Goal: Task Accomplishment & Management: Manage account settings

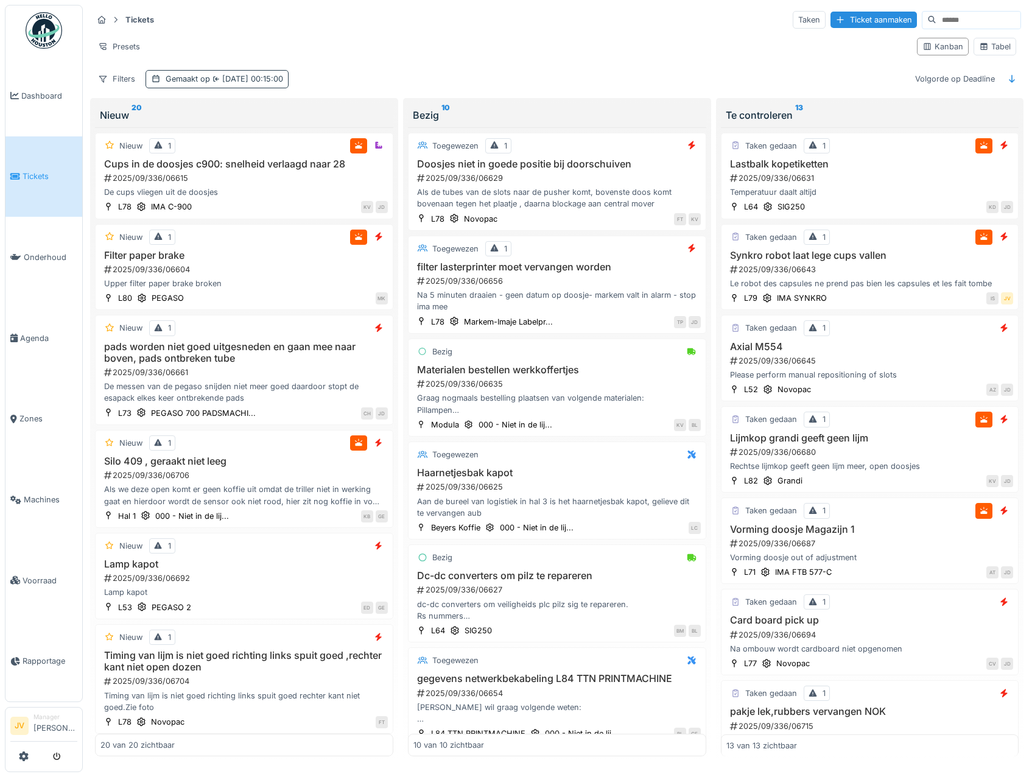
click at [197, 82] on div "Gemaakt op [DATE] 00:15:00" at bounding box center [225, 79] width 118 height 12
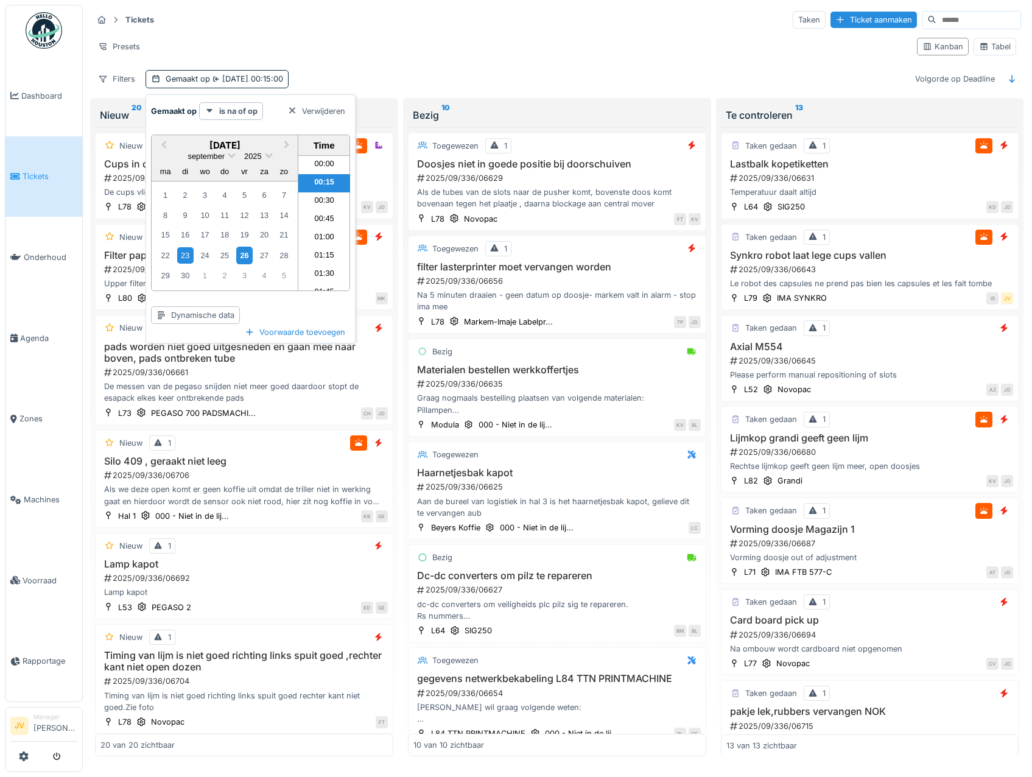
click at [245, 253] on div "26" at bounding box center [244, 256] width 16 height 18
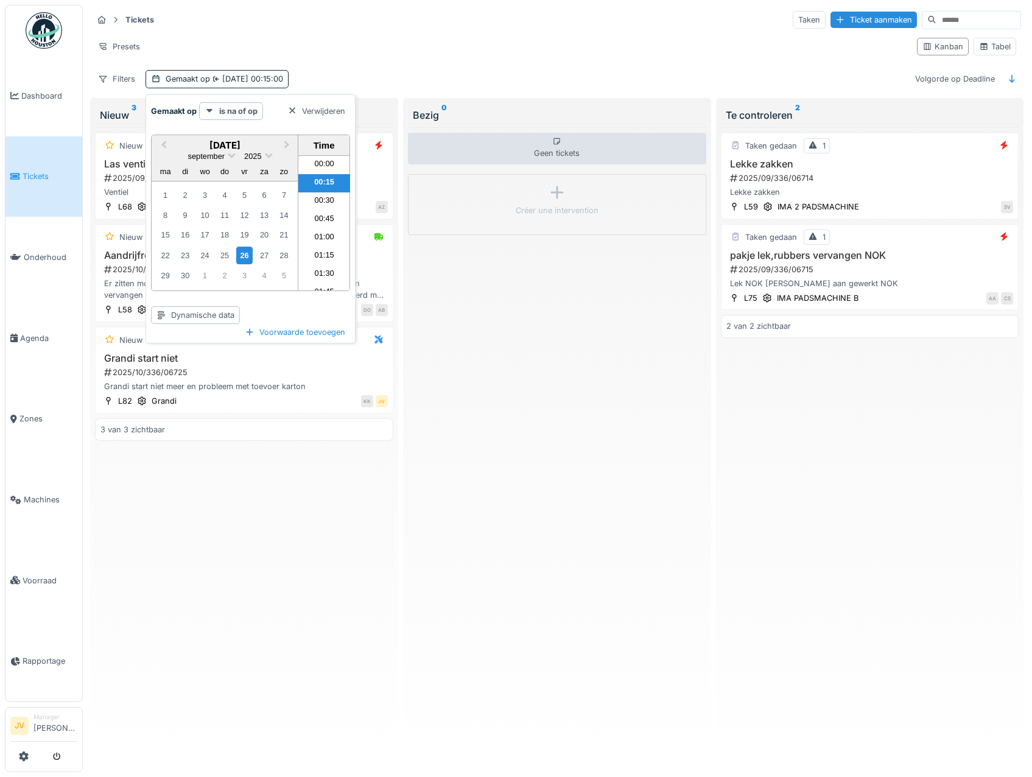
click at [371, 32] on hr at bounding box center [557, 31] width 929 height 1
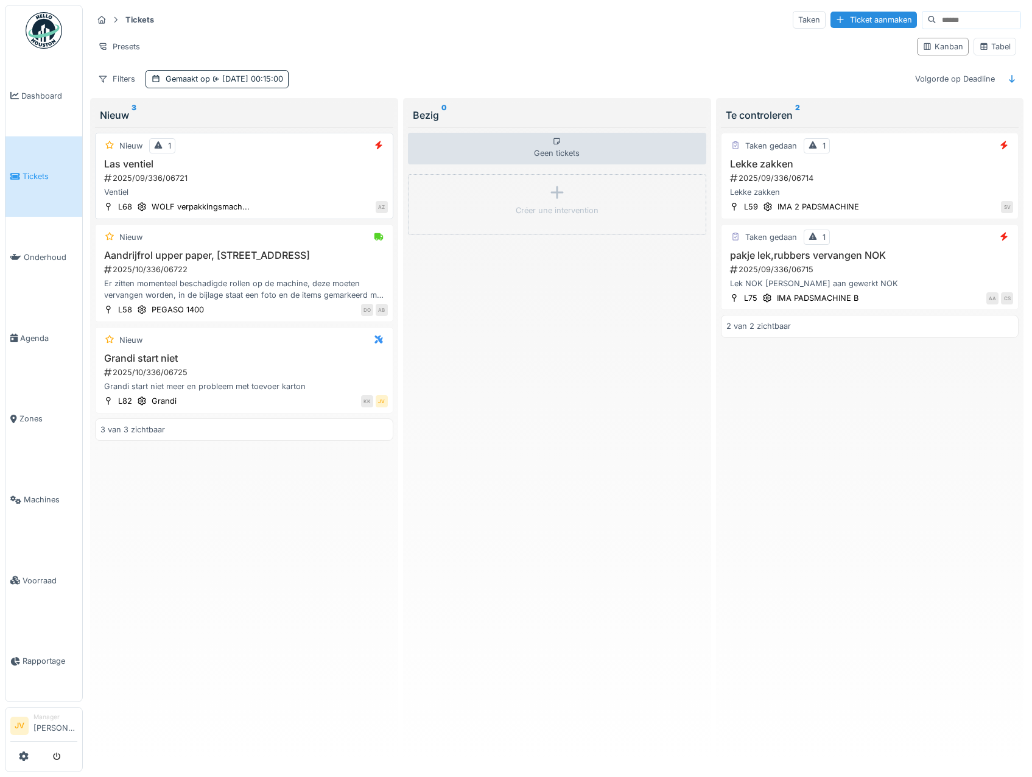
click at [304, 186] on div "Ventiel" at bounding box center [243, 192] width 287 height 12
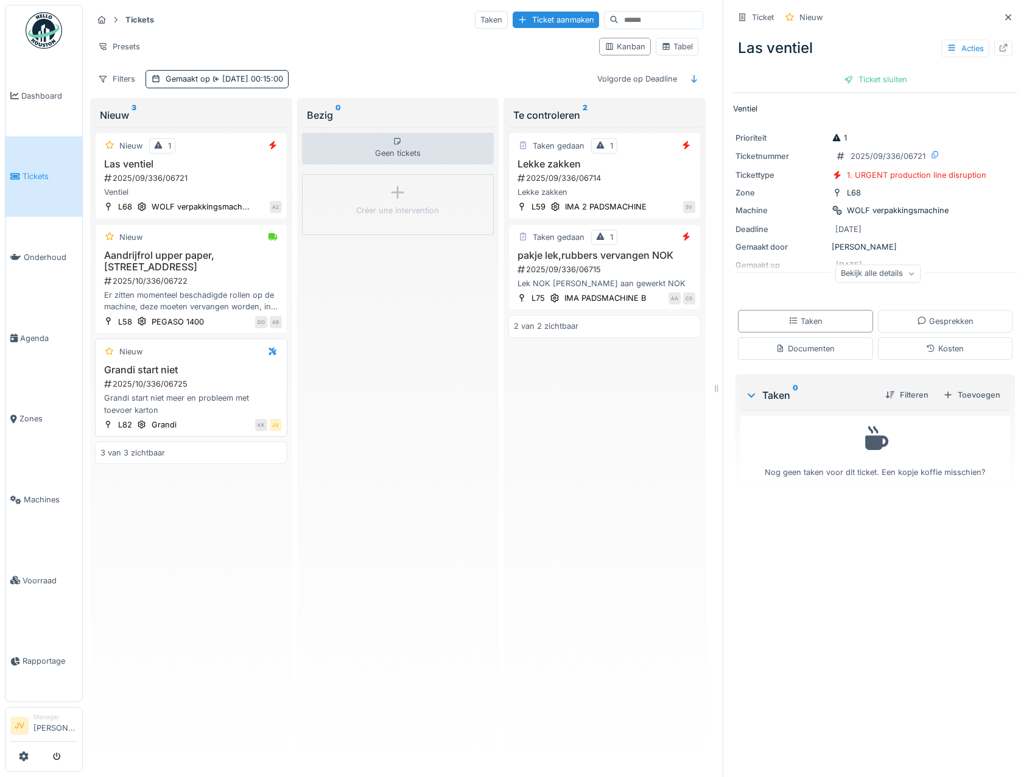
click at [236, 373] on h3 "Grandi start niet" at bounding box center [190, 370] width 181 height 12
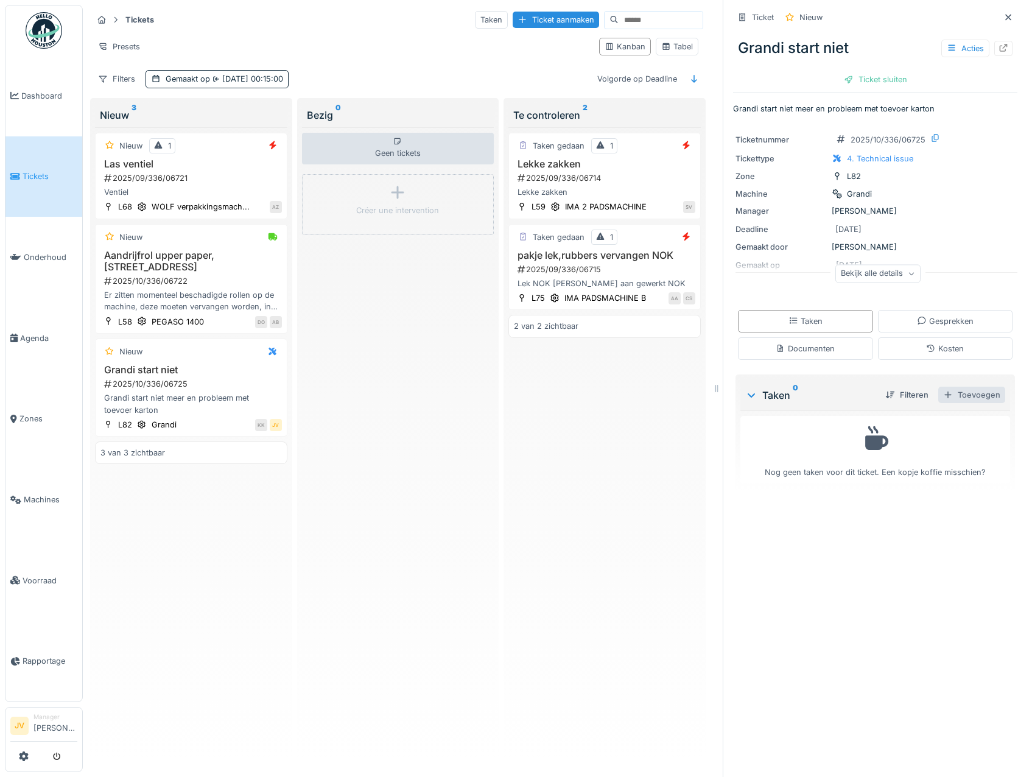
click at [943, 403] on div "Toevoegen" at bounding box center [971, 395] width 67 height 16
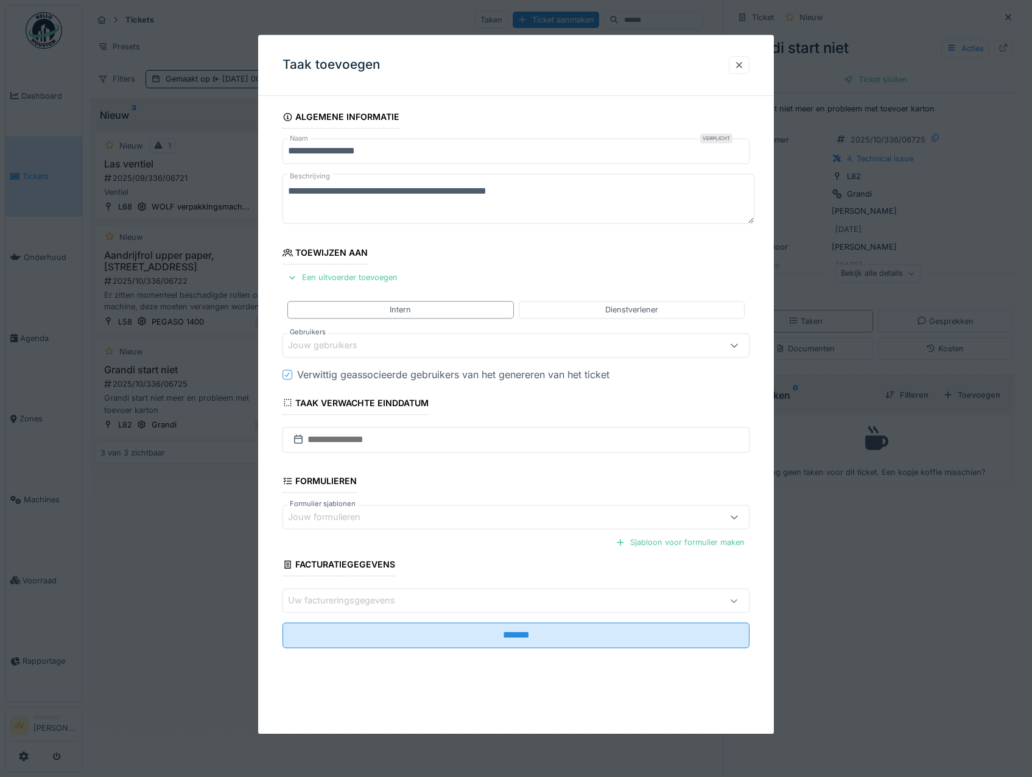
click at [334, 347] on div "Jouw gebruikers" at bounding box center [331, 345] width 86 height 13
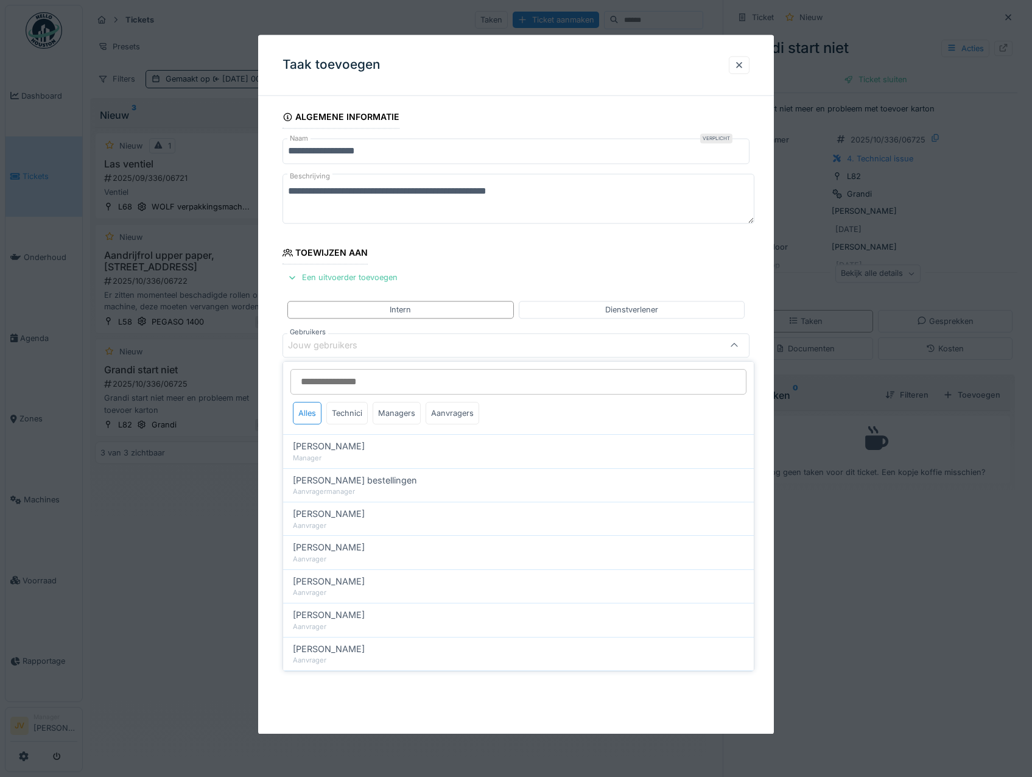
click at [331, 380] on input "Gebruikers" at bounding box center [518, 382] width 456 height 26
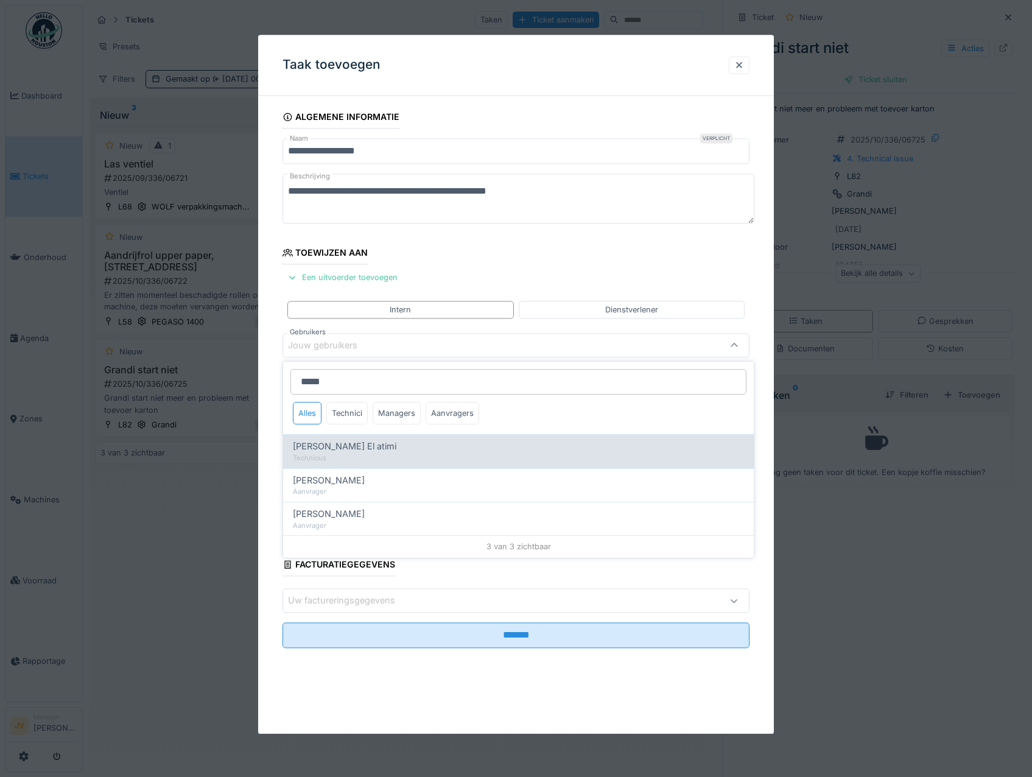
type input "*****"
click at [346, 447] on span "[PERSON_NAME] El atimi" at bounding box center [345, 446] width 104 height 13
type input "****"
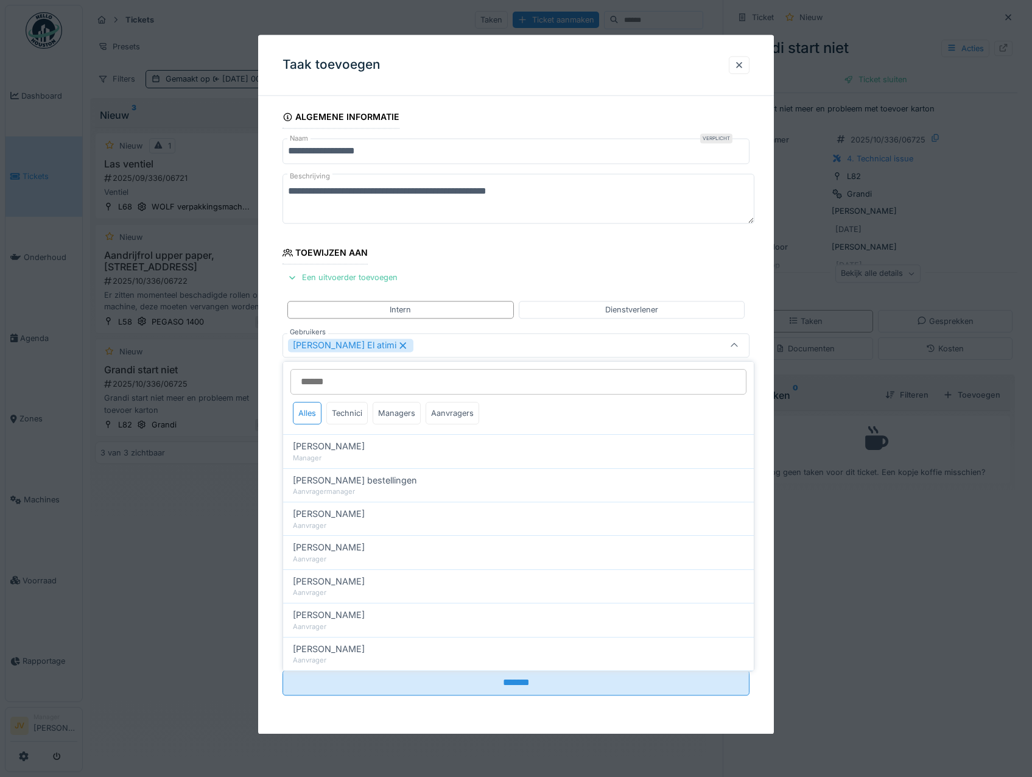
click at [396, 347] on div "[PERSON_NAME] El atimi" at bounding box center [488, 345] width 401 height 13
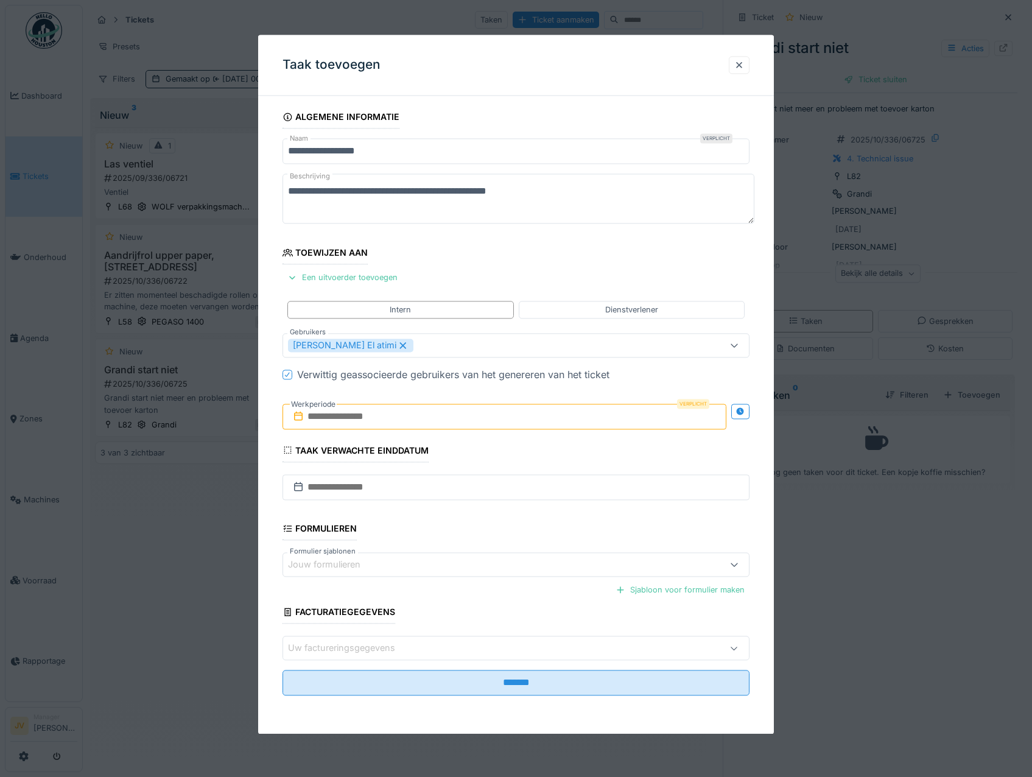
click at [412, 421] on input "text" at bounding box center [505, 417] width 444 height 26
click at [525, 553] on div "26" at bounding box center [526, 556] width 16 height 18
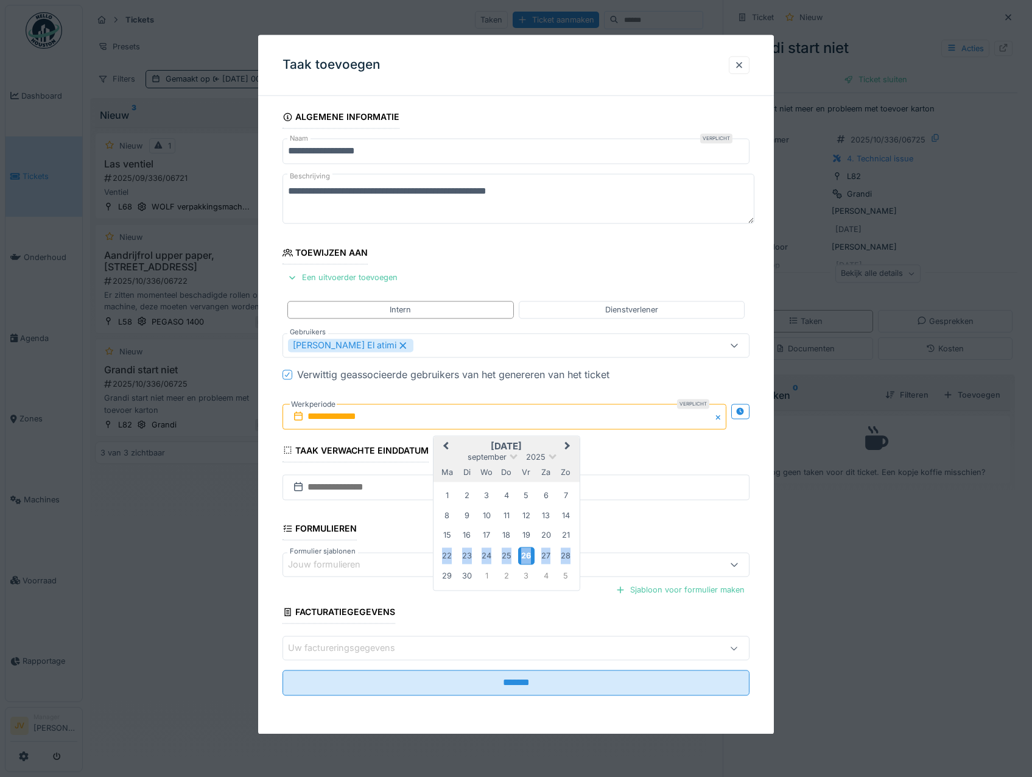
click at [525, 553] on div "26" at bounding box center [526, 556] width 16 height 18
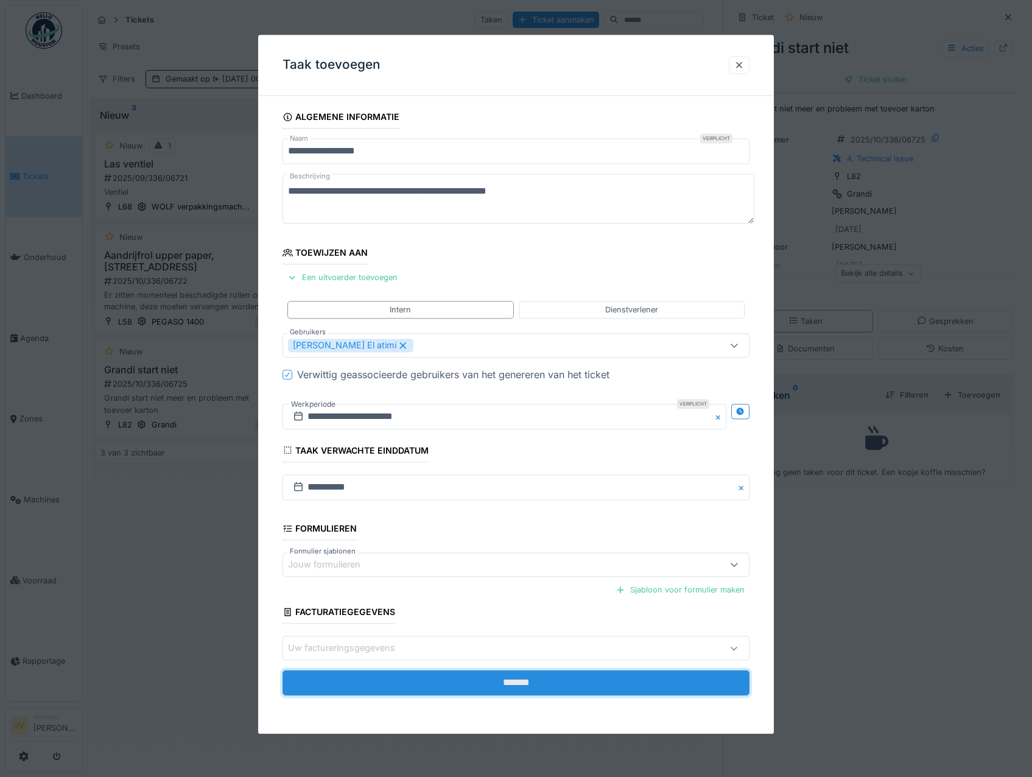
click at [514, 684] on input "*******" at bounding box center [517, 683] width 468 height 26
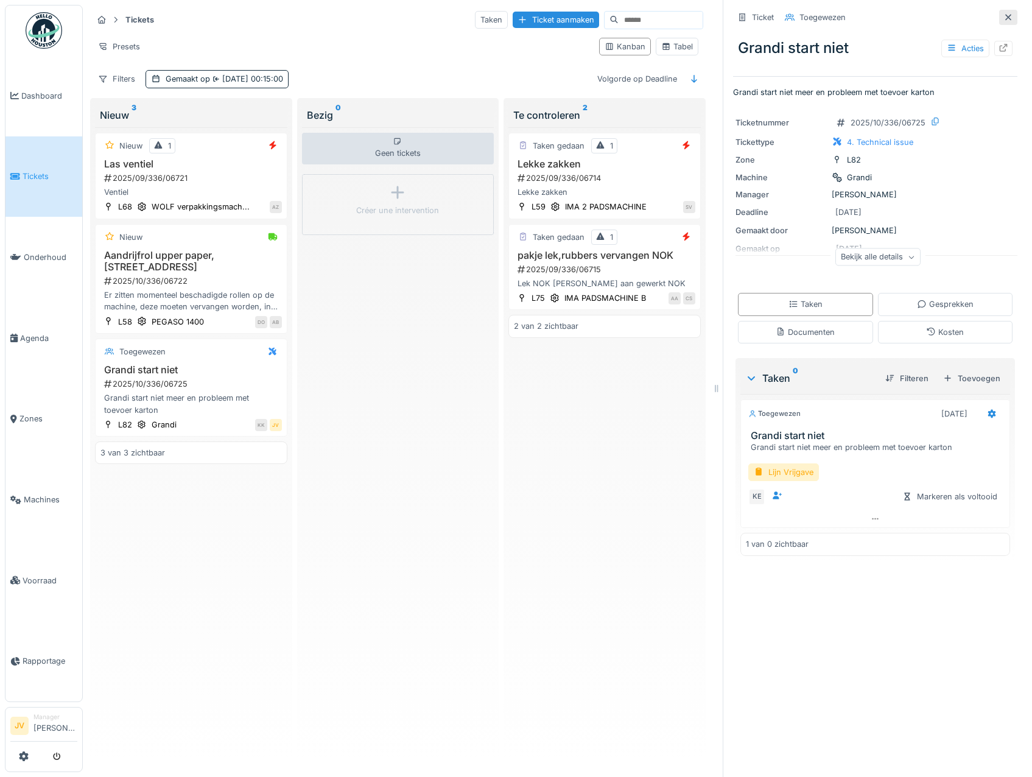
click at [1005, 16] on icon at bounding box center [1008, 17] width 6 height 6
